Goal: Check status: Check status

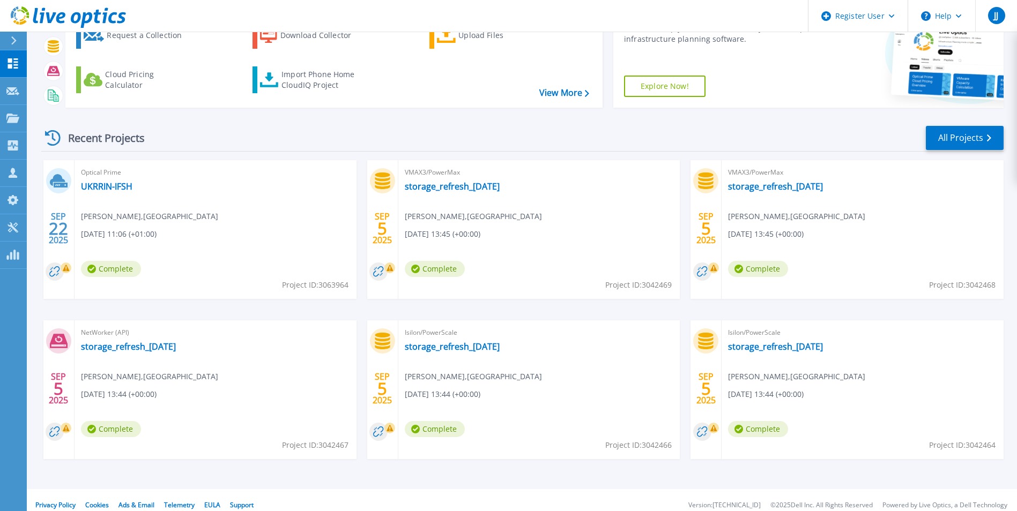
scroll to position [83, 0]
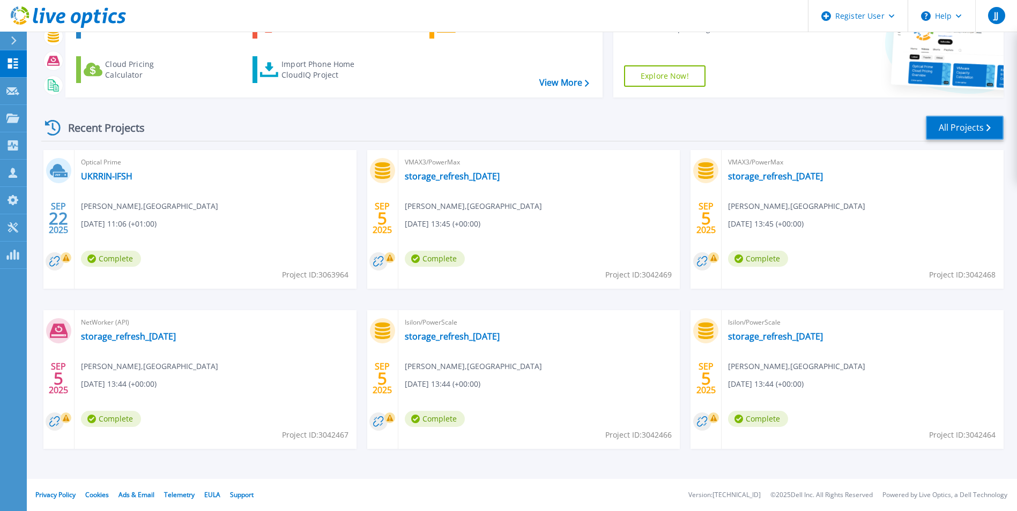
click at [960, 129] on link "All Projects" at bounding box center [964, 128] width 78 height 24
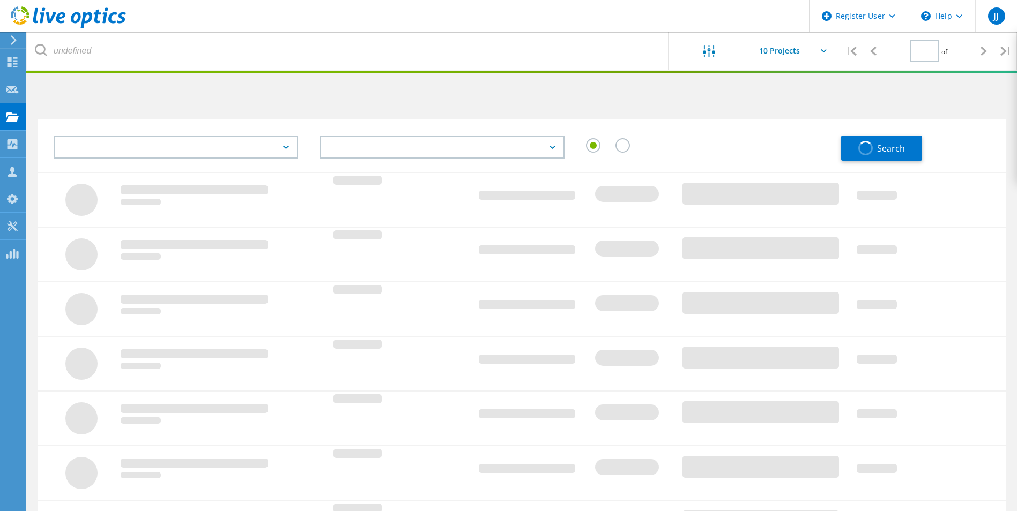
type input "3"
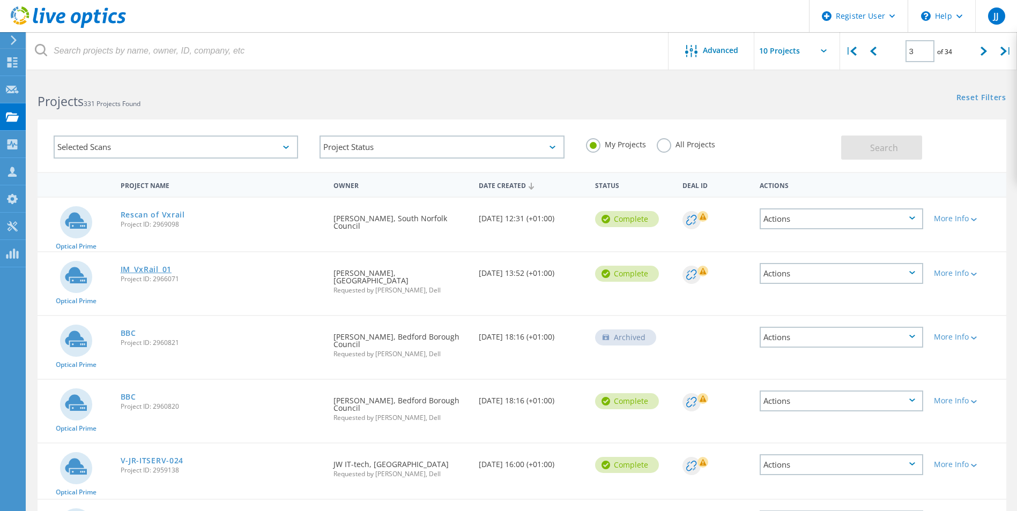
click at [148, 270] on link "IM_VxRail_01" at bounding box center [146, 270] width 51 height 8
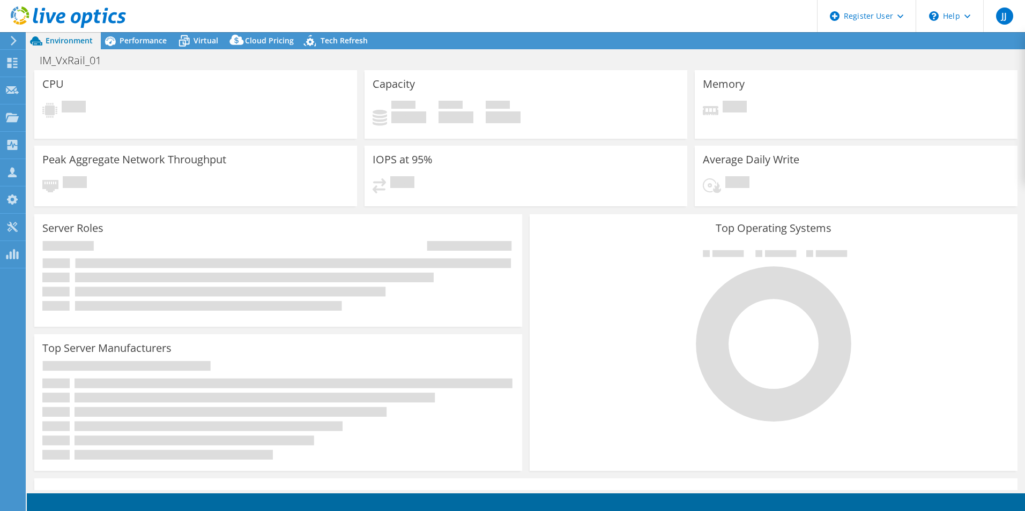
select select "USD"
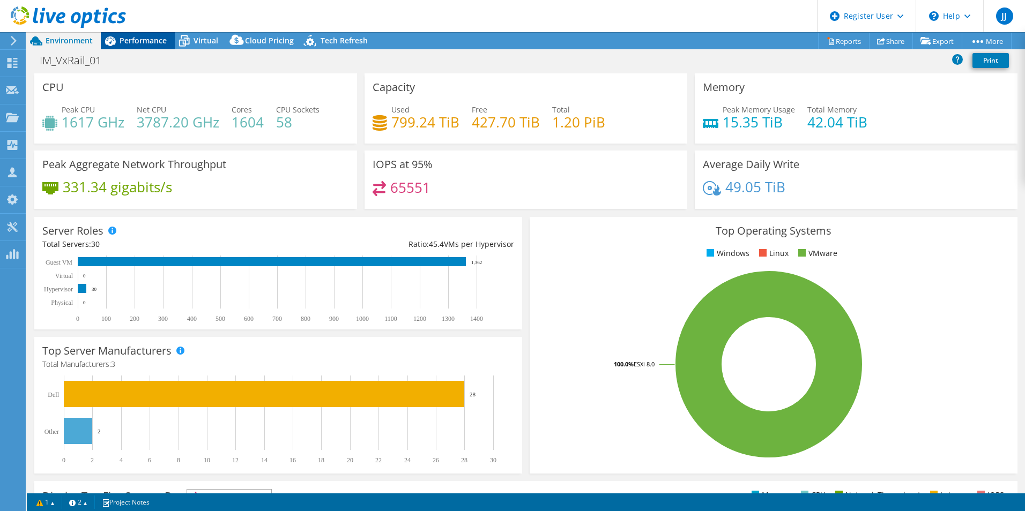
click at [139, 40] on span "Performance" at bounding box center [143, 40] width 47 height 10
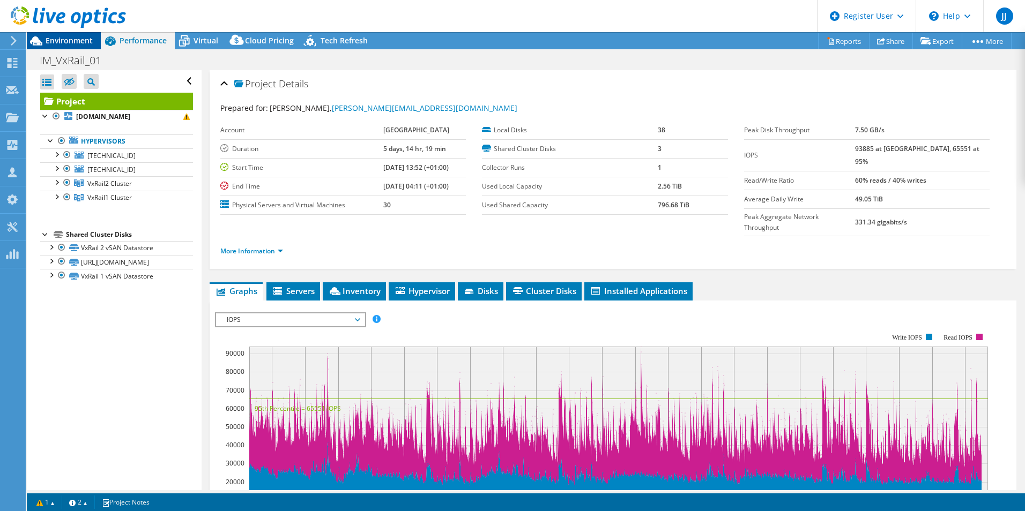
click at [61, 40] on span "Environment" at bounding box center [69, 40] width 47 height 10
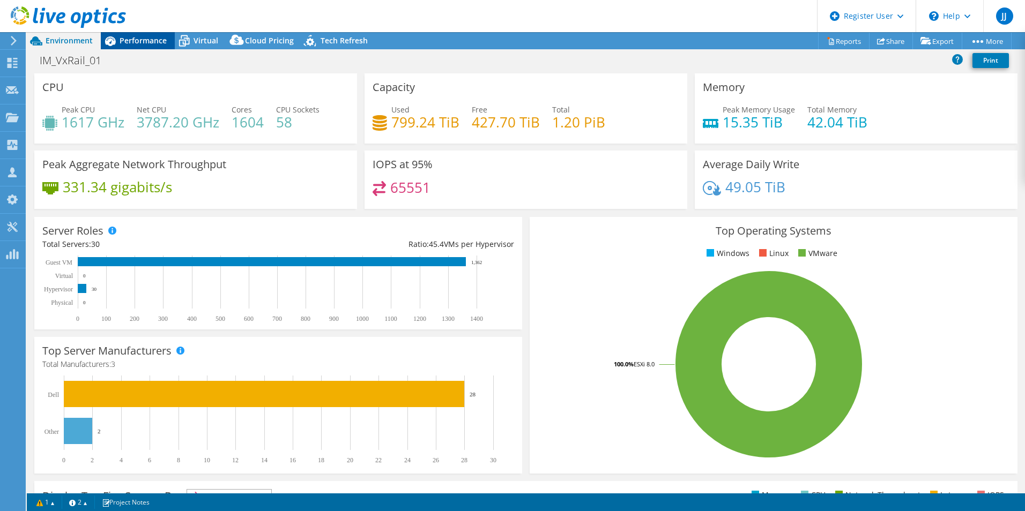
click at [142, 41] on span "Performance" at bounding box center [143, 40] width 47 height 10
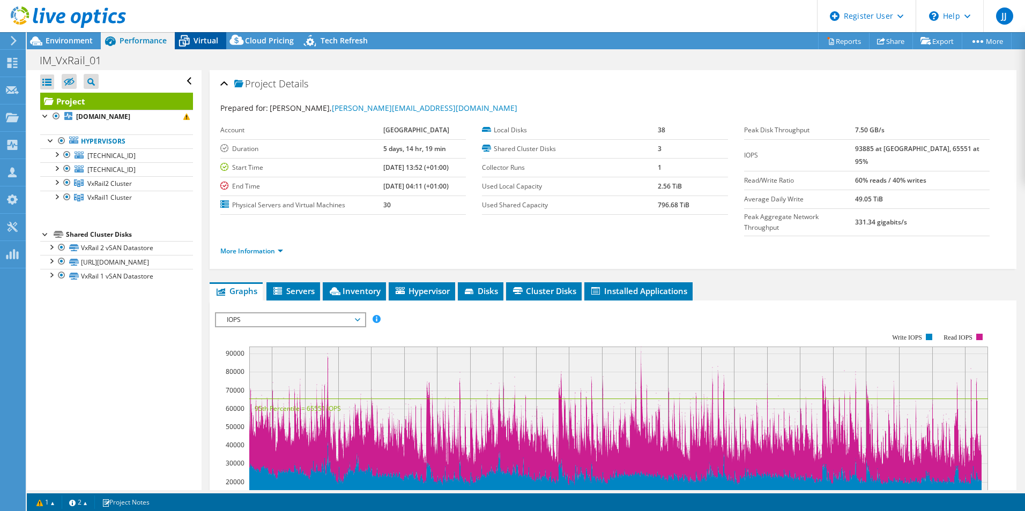
click at [201, 39] on span "Virtual" at bounding box center [205, 40] width 25 height 10
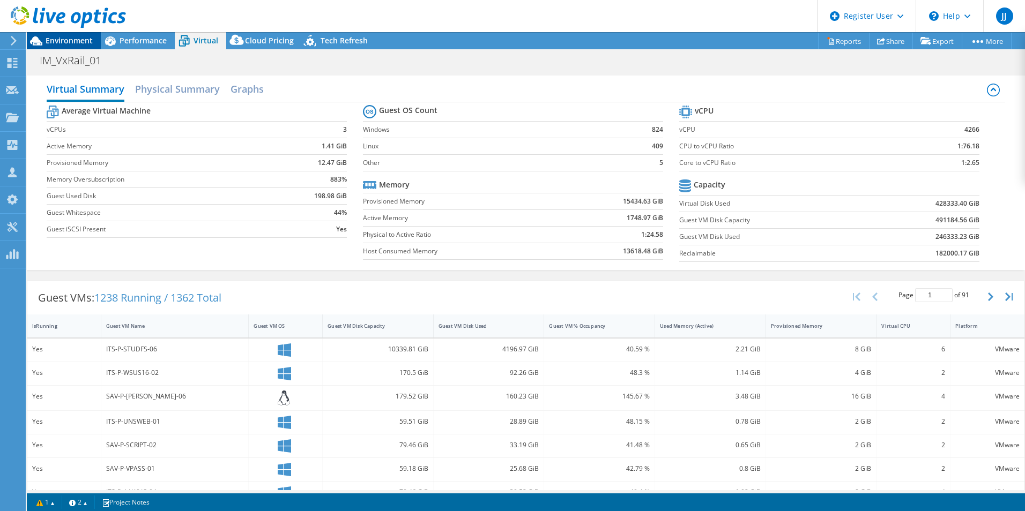
click at [63, 40] on span "Environment" at bounding box center [69, 40] width 47 height 10
